Goal: Find specific page/section: Find specific page/section

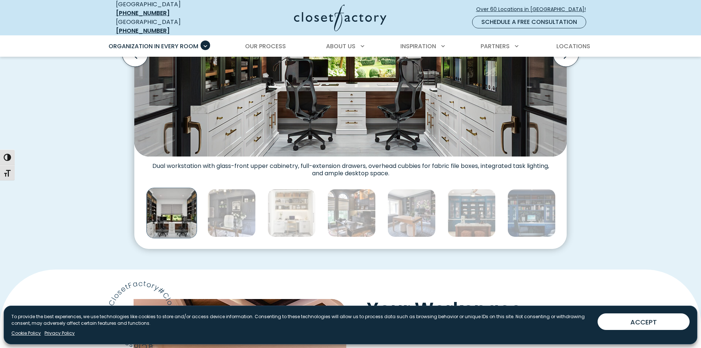
scroll to position [367, 0]
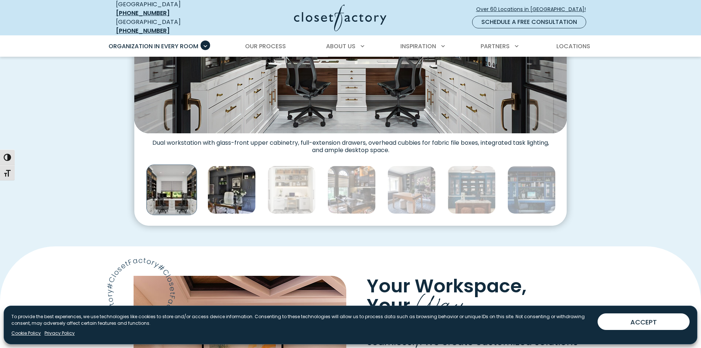
click at [227, 193] on img "Thumbnail Gallery" at bounding box center [231, 189] width 48 height 48
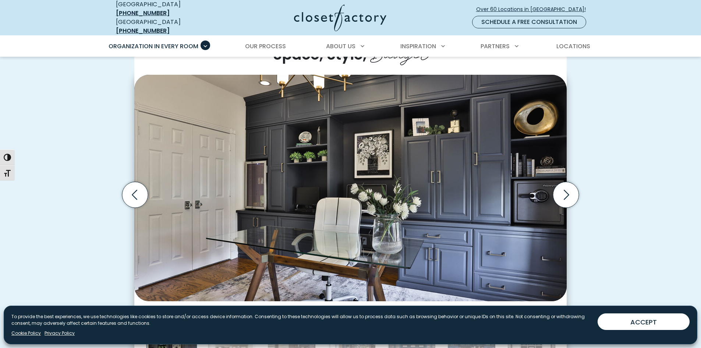
scroll to position [220, 0]
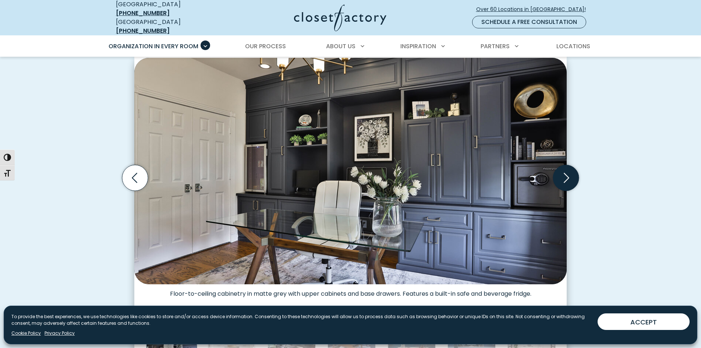
click at [567, 179] on icon "Next slide" at bounding box center [566, 178] width 26 height 26
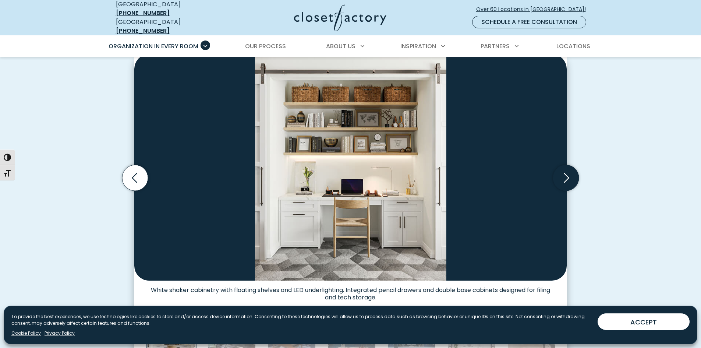
click at [567, 179] on icon "Next slide" at bounding box center [566, 178] width 26 height 26
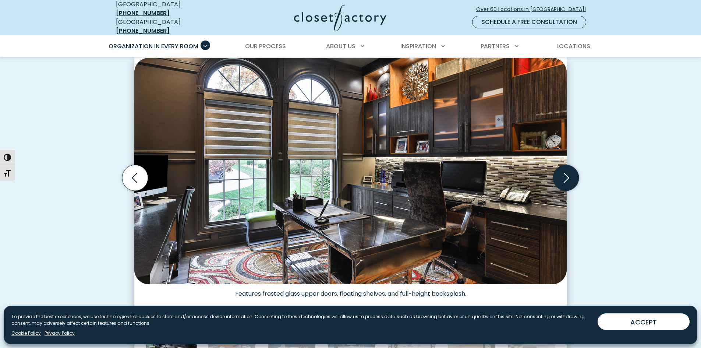
click at [567, 179] on icon "Next slide" at bounding box center [566, 178] width 26 height 26
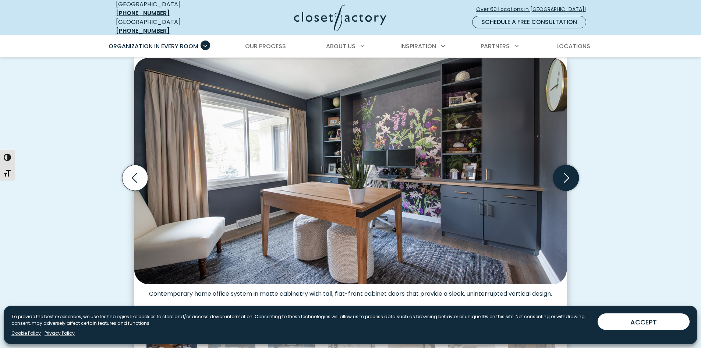
click at [567, 179] on icon "Next slide" at bounding box center [566, 178] width 26 height 26
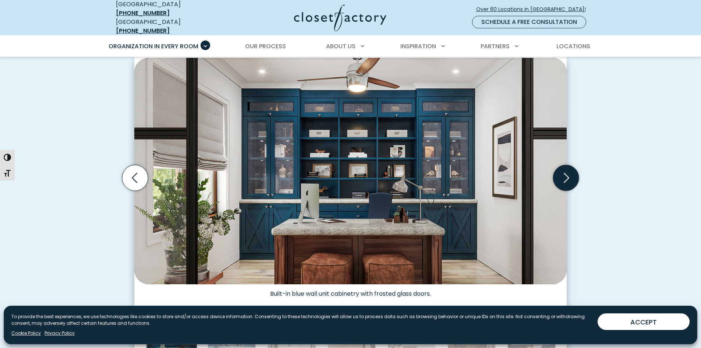
click at [567, 179] on icon "Next slide" at bounding box center [566, 178] width 26 height 26
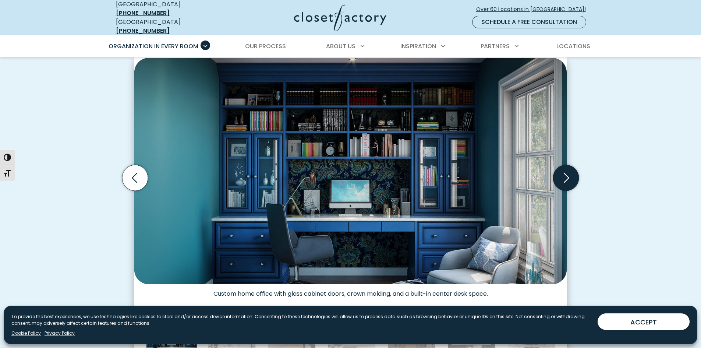
click at [567, 179] on icon "Next slide" at bounding box center [566, 178] width 26 height 26
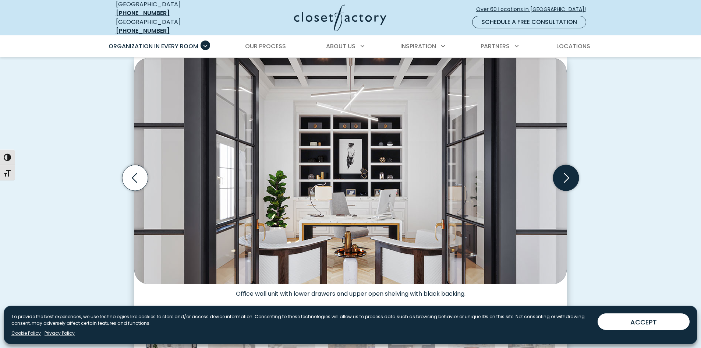
click at [567, 179] on icon "Next slide" at bounding box center [566, 178] width 26 height 26
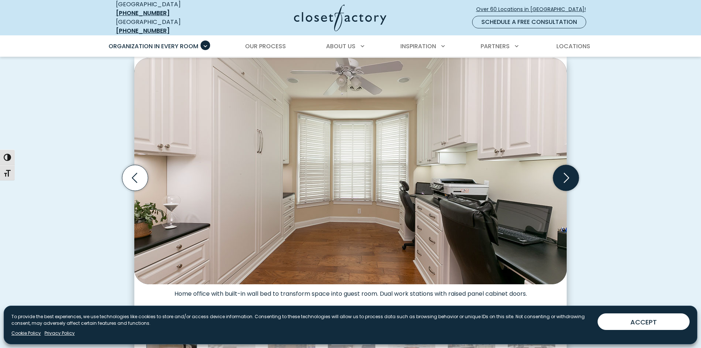
click at [567, 179] on icon "Next slide" at bounding box center [566, 178] width 26 height 26
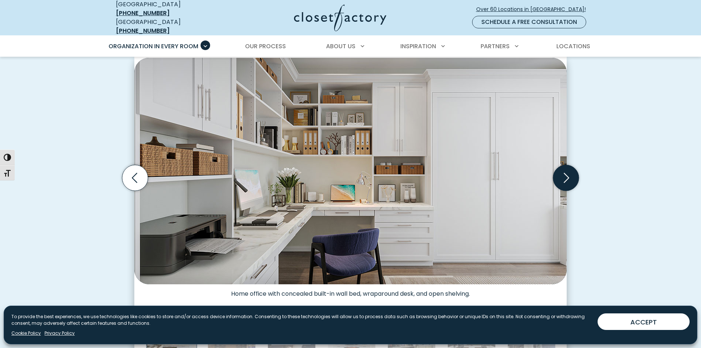
click at [567, 179] on icon "Next slide" at bounding box center [566, 178] width 26 height 26
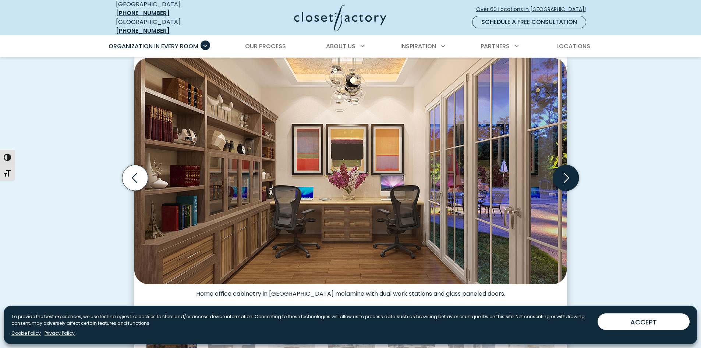
click at [567, 179] on icon "Next slide" at bounding box center [566, 178] width 26 height 26
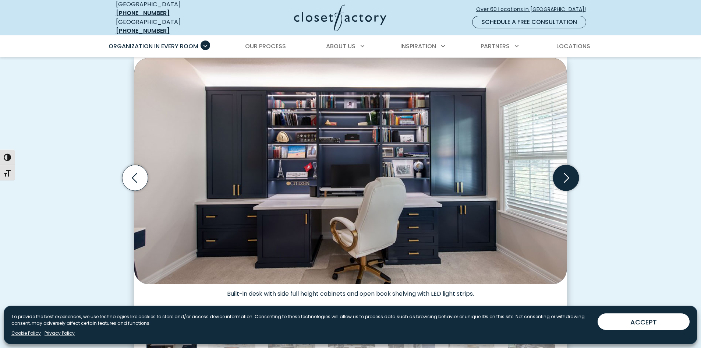
click at [567, 179] on icon "Next slide" at bounding box center [566, 178] width 26 height 26
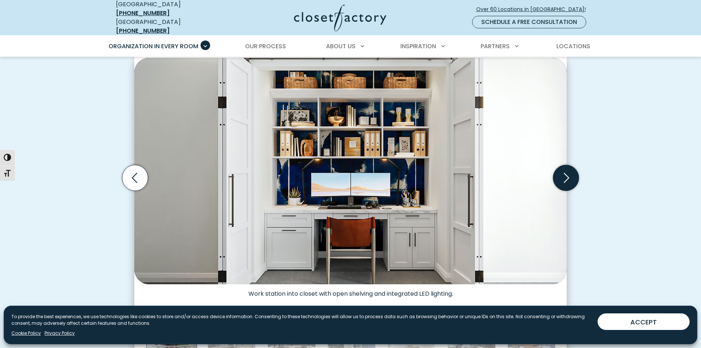
click at [567, 179] on icon "Next slide" at bounding box center [566, 178] width 26 height 26
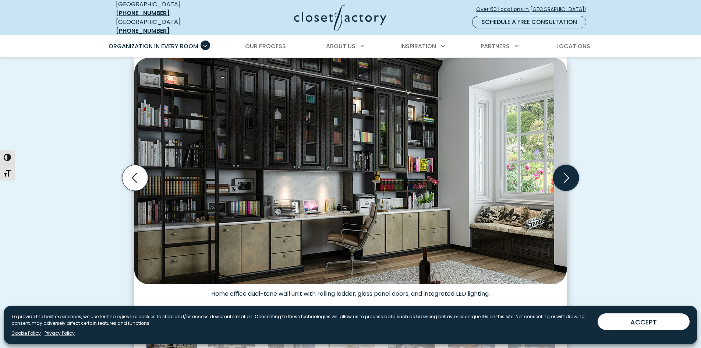
click at [567, 179] on icon "Next slide" at bounding box center [566, 178] width 26 height 26
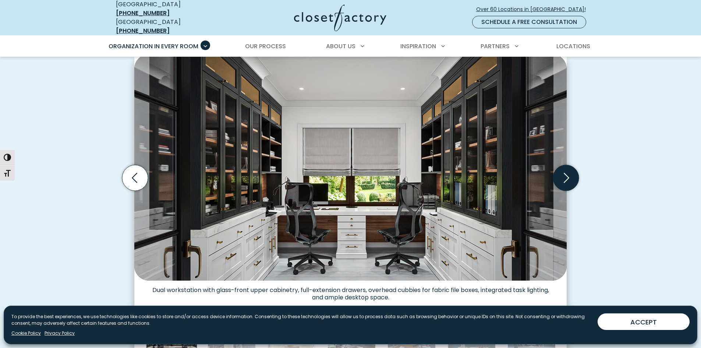
click at [567, 179] on icon "Next slide" at bounding box center [566, 178] width 26 height 26
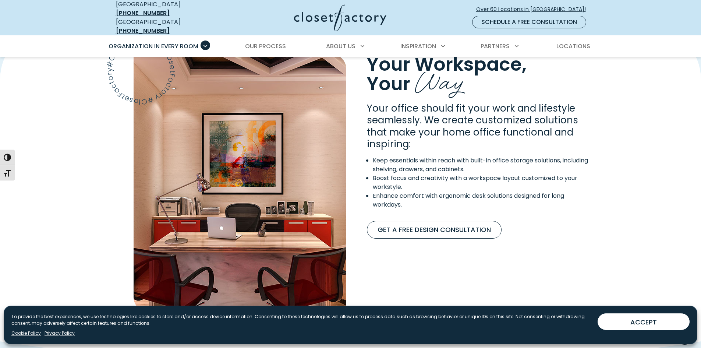
scroll to position [588, 0]
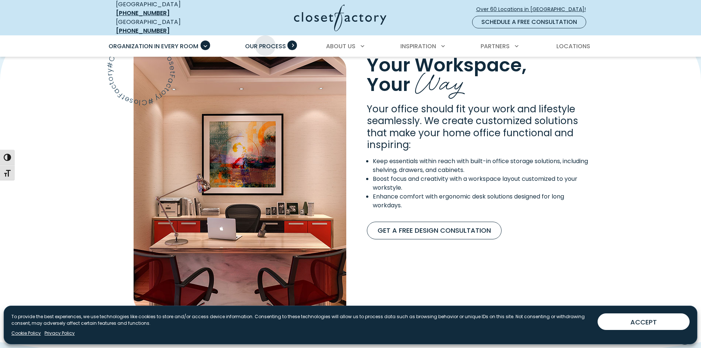
click at [265, 36] on link "Our Process" at bounding box center [266, 46] width 56 height 21
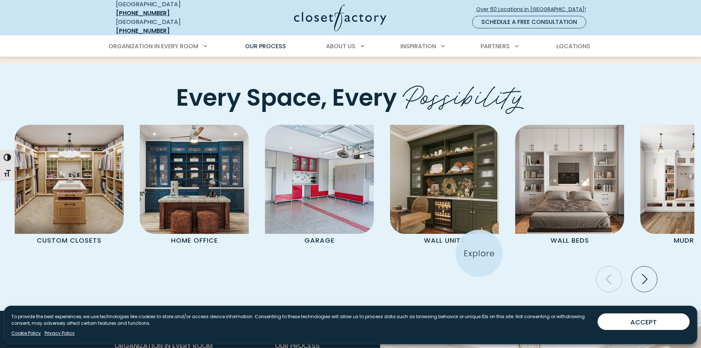
scroll to position [1508, 0]
click at [650, 266] on icon "Next slide" at bounding box center [644, 279] width 26 height 26
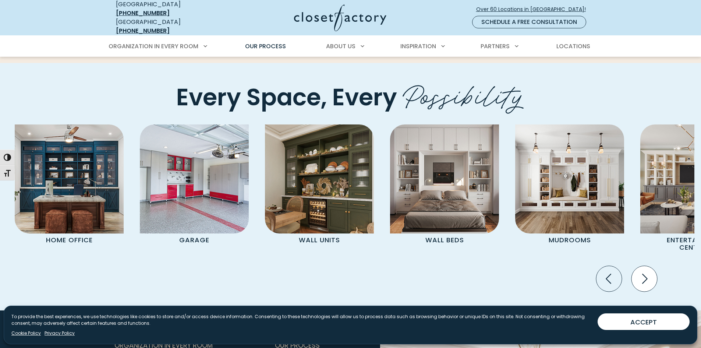
click at [649, 266] on icon "Next slide" at bounding box center [644, 279] width 26 height 26
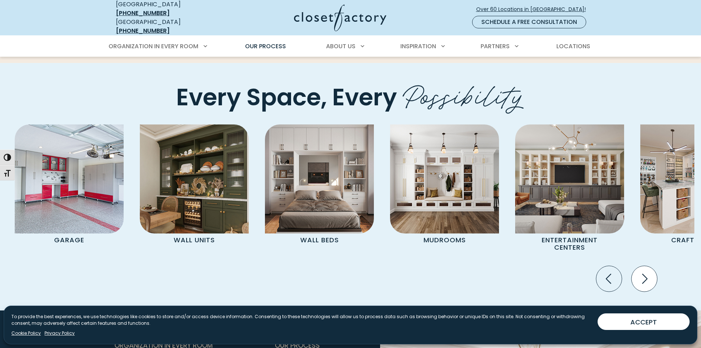
click at [649, 266] on icon "Next slide" at bounding box center [644, 279] width 26 height 26
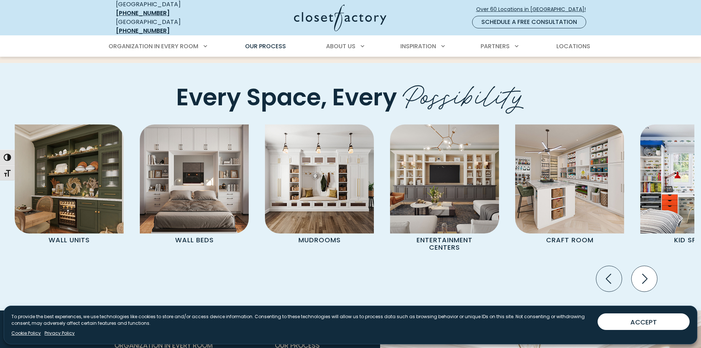
click at [649, 266] on icon "Next slide" at bounding box center [644, 279] width 26 height 26
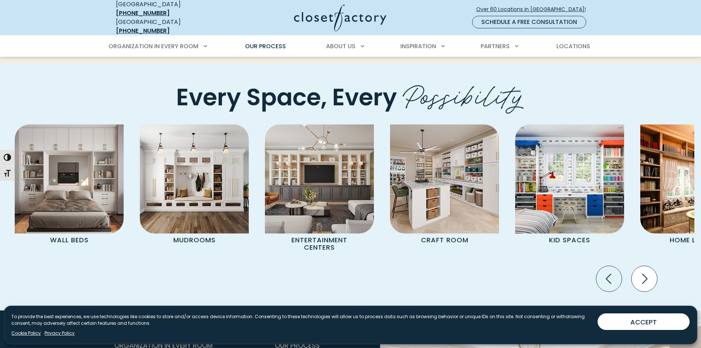
click at [648, 266] on icon "Next slide" at bounding box center [644, 279] width 26 height 26
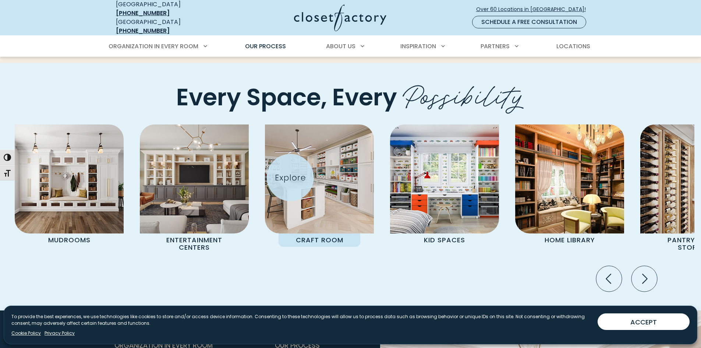
click at [290, 177] on img "Pages Gallery" at bounding box center [319, 178] width 109 height 109
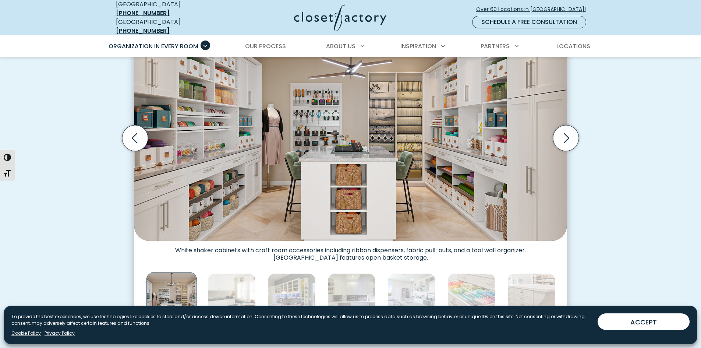
scroll to position [257, 0]
click at [570, 128] on icon "Next slide" at bounding box center [566, 138] width 26 height 26
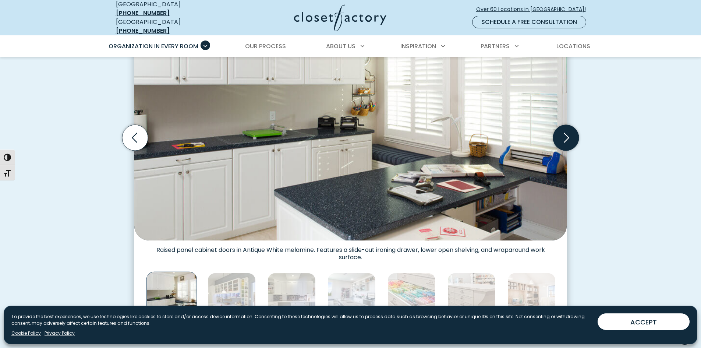
click at [570, 128] on icon "Next slide" at bounding box center [566, 138] width 26 height 26
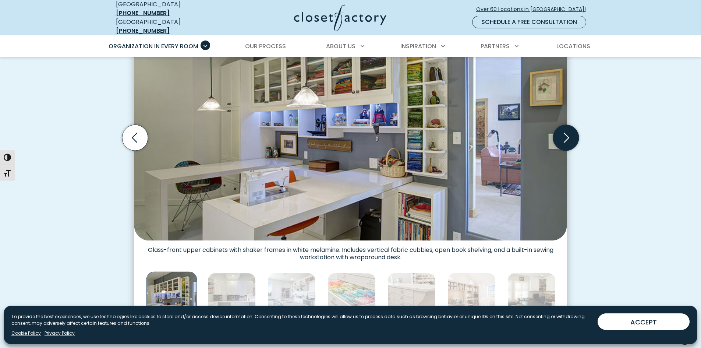
click at [570, 128] on icon "Next slide" at bounding box center [566, 138] width 26 height 26
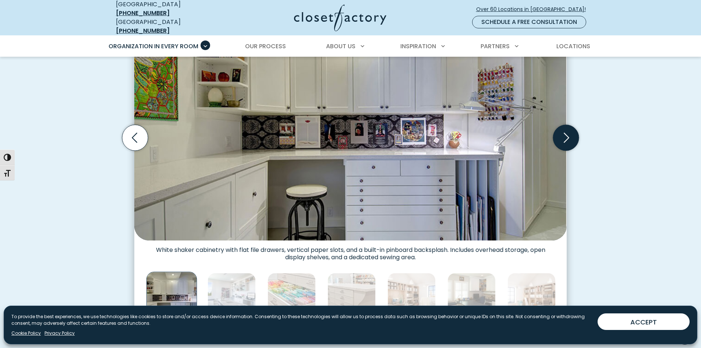
click at [570, 128] on icon "Next slide" at bounding box center [566, 138] width 26 height 26
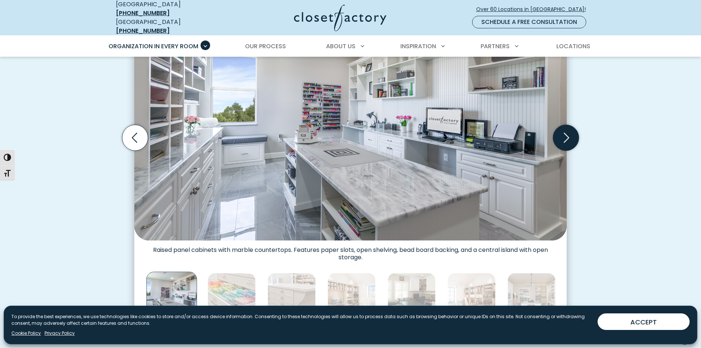
click at [570, 128] on icon "Next slide" at bounding box center [566, 138] width 26 height 26
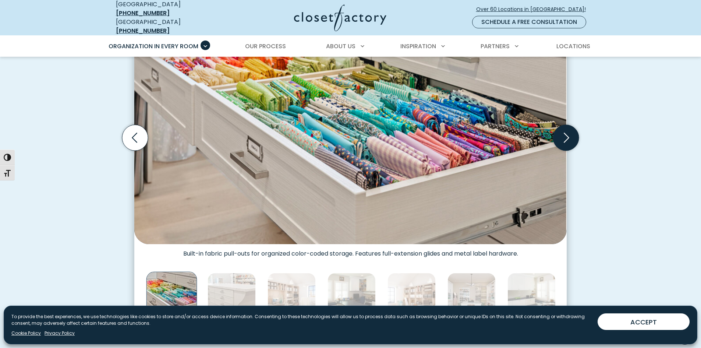
click at [570, 128] on icon "Next slide" at bounding box center [566, 138] width 26 height 26
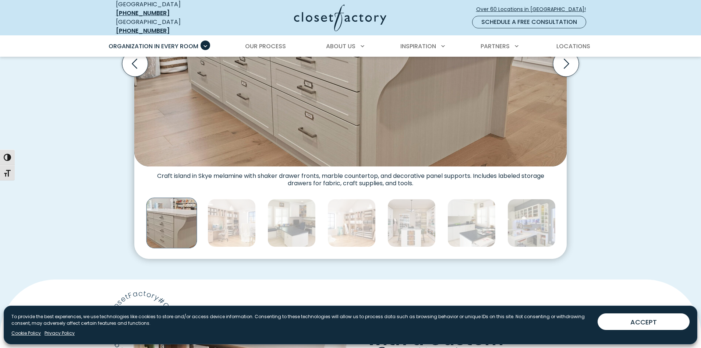
scroll to position [220, 0]
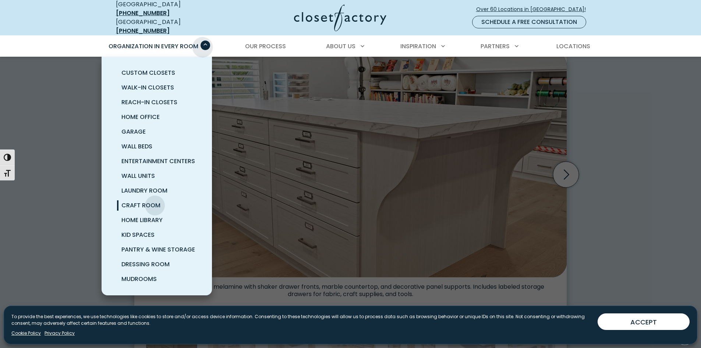
click at [206, 41] on span "Primary Menu" at bounding box center [205, 45] width 10 height 10
click at [134, 113] on span "Home Office" at bounding box center [140, 117] width 38 height 8
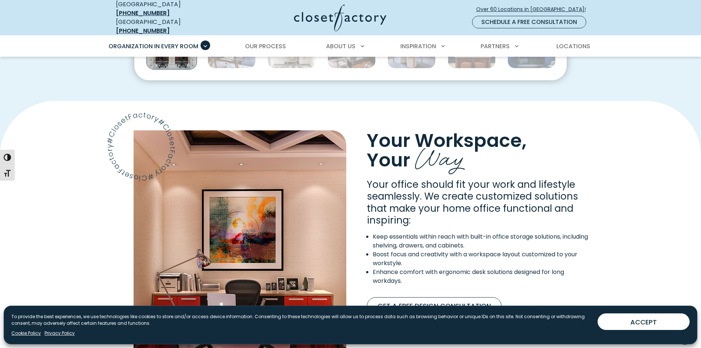
scroll to position [478, 0]
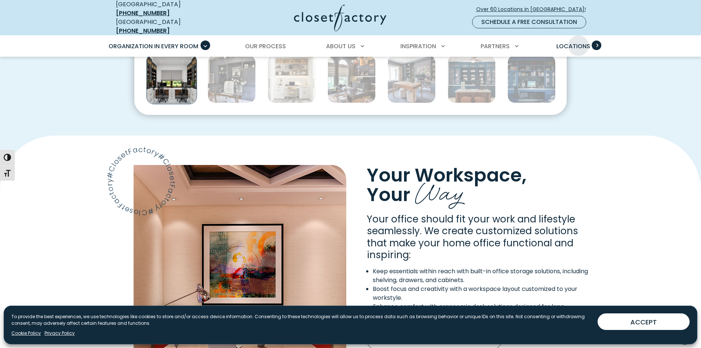
click at [578, 42] on span "Locations" at bounding box center [573, 46] width 34 height 8
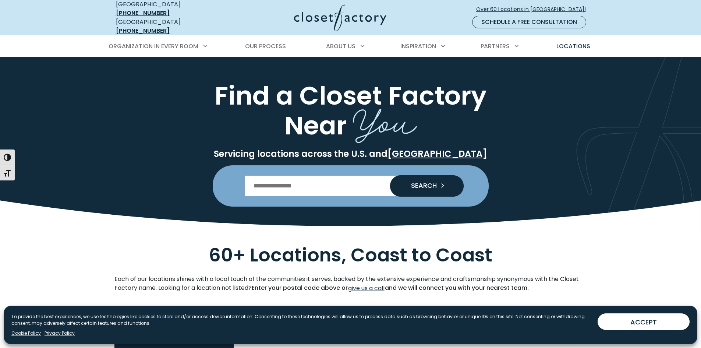
click at [324, 184] on input "Enter Postal Code" at bounding box center [350, 185] width 211 height 21
type input "*****"
click at [411, 175] on button "SEARCH" at bounding box center [427, 185] width 74 height 21
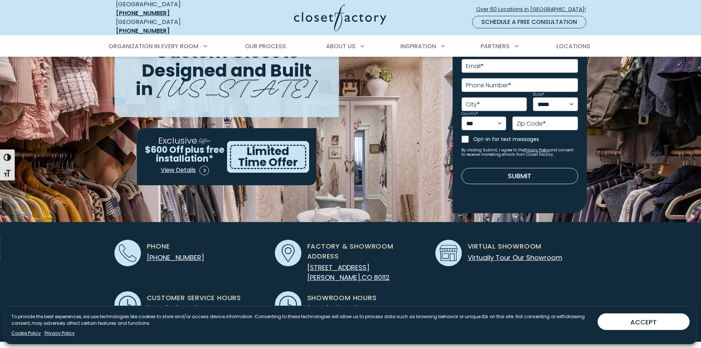
scroll to position [147, 0]
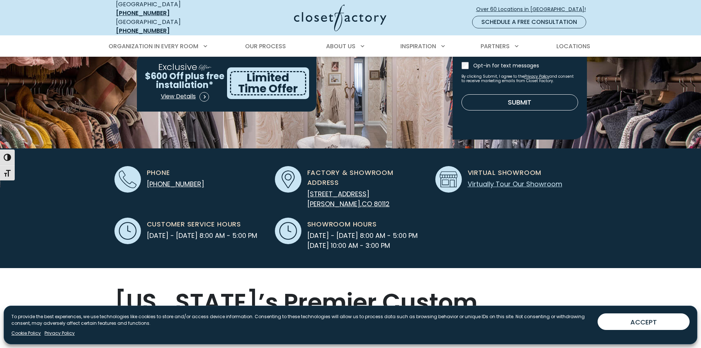
click at [507, 179] on link "Virtually Tour Our Showroom" at bounding box center [514, 183] width 95 height 9
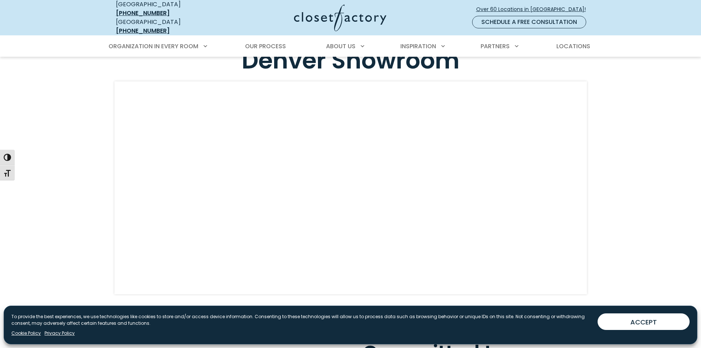
scroll to position [2001, 0]
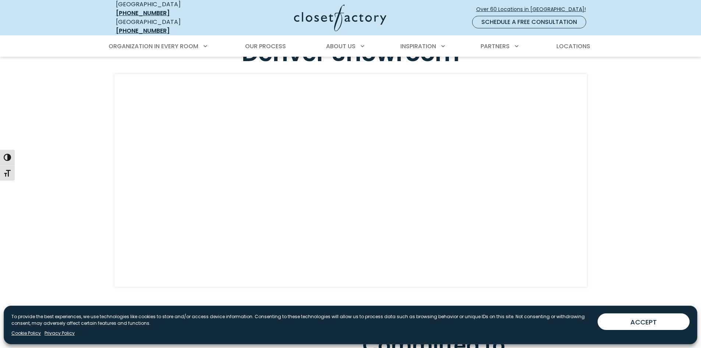
click at [0, 132] on div "Take a Virtual Tour of our Denver Showroom" at bounding box center [350, 153] width 701 height 320
click at [660, 193] on div "Take a Virtual Tour of our Denver Showroom" at bounding box center [350, 153] width 701 height 320
